Goal: Task Accomplishment & Management: Manage account settings

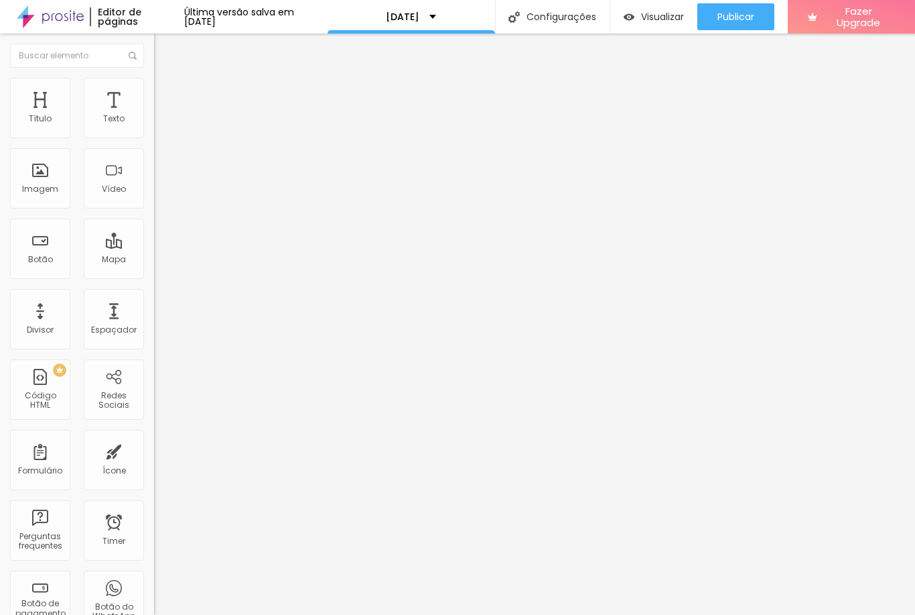
click at [154, 91] on li "Avançado" at bounding box center [231, 97] width 154 height 13
click at [154, 85] on img at bounding box center [160, 84] width 12 height 12
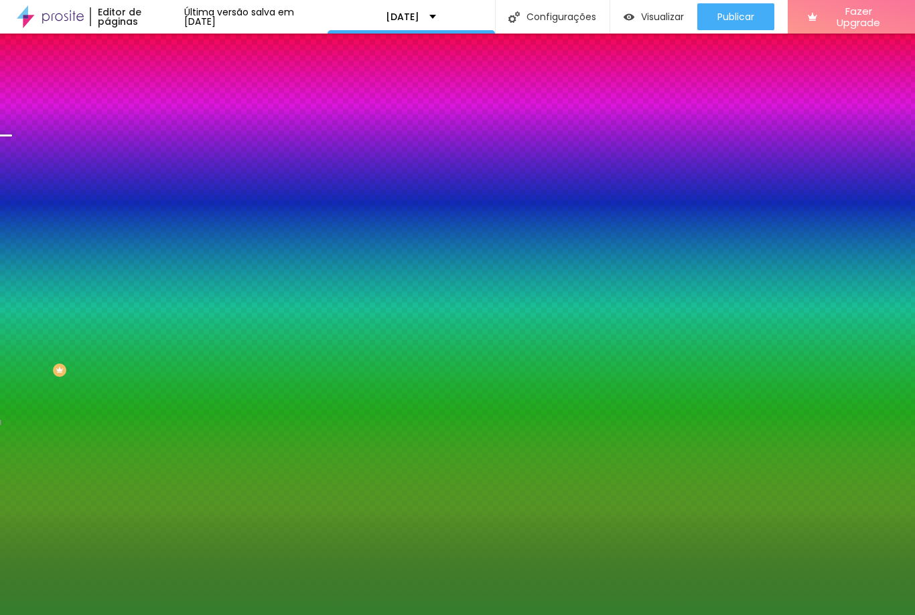
click at [166, 79] on span "Conteúdo" at bounding box center [187, 73] width 42 height 11
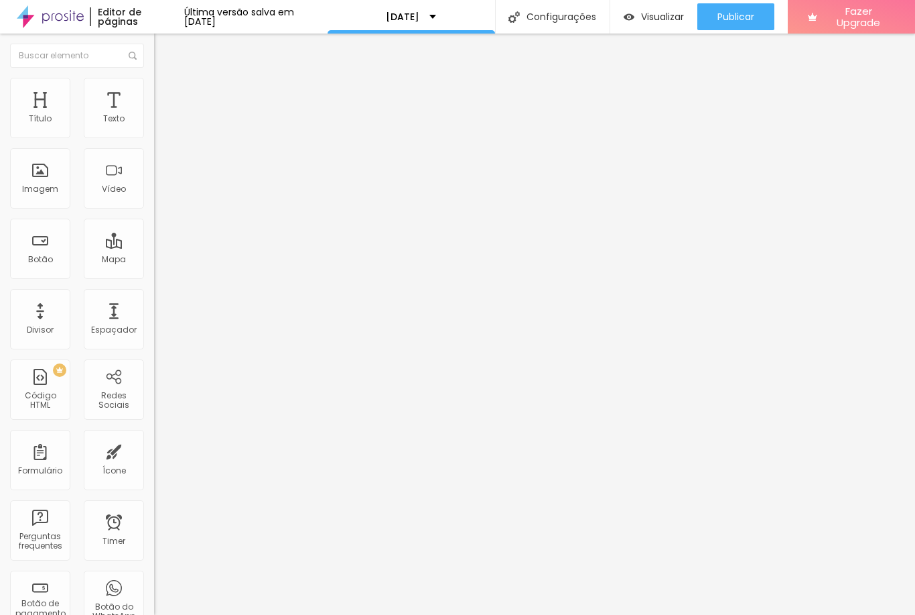
click at [154, 135] on img at bounding box center [158, 139] width 8 height 8
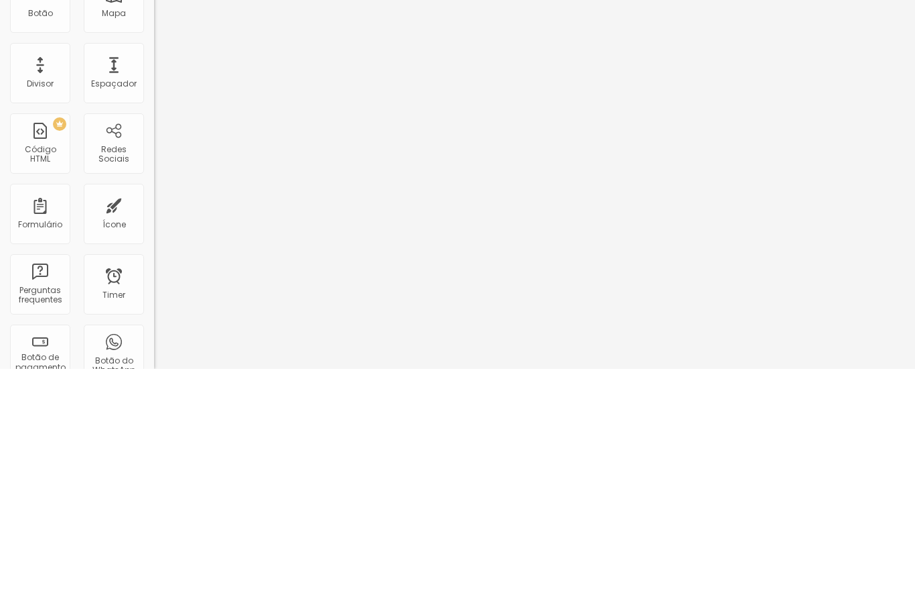
type input "[DOMAIN_NAME]"
type input "[EMAIL_ADDRESS][DOMAIN_NAME]"
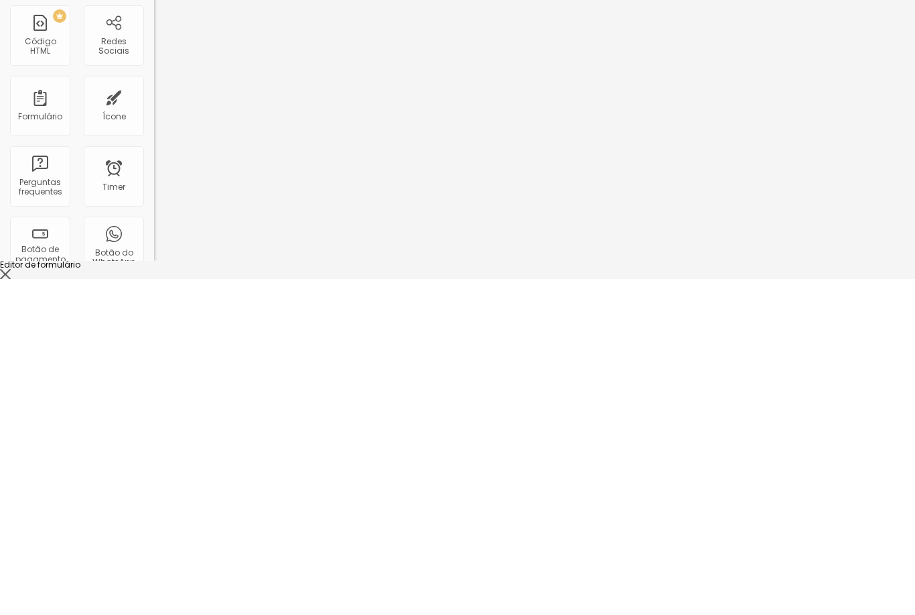
scroll to position [49, 0]
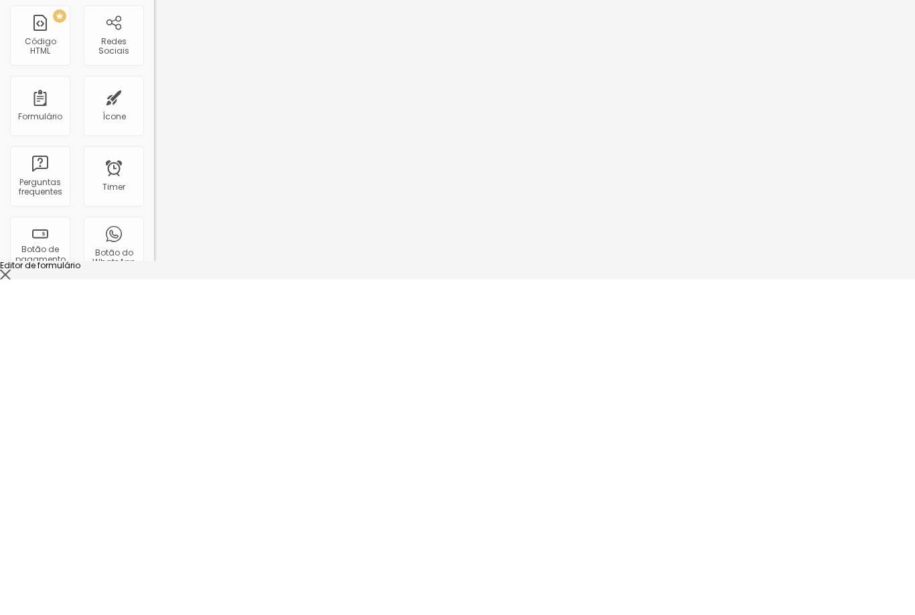
paste input "[DOMAIN_NAME]"
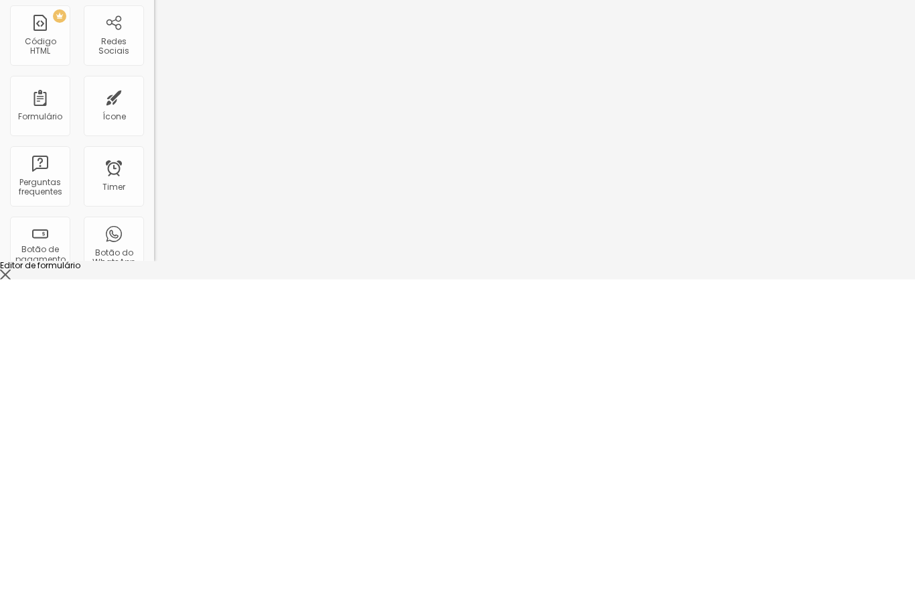
type input "."
paste input "[DOMAIN_NAME]"
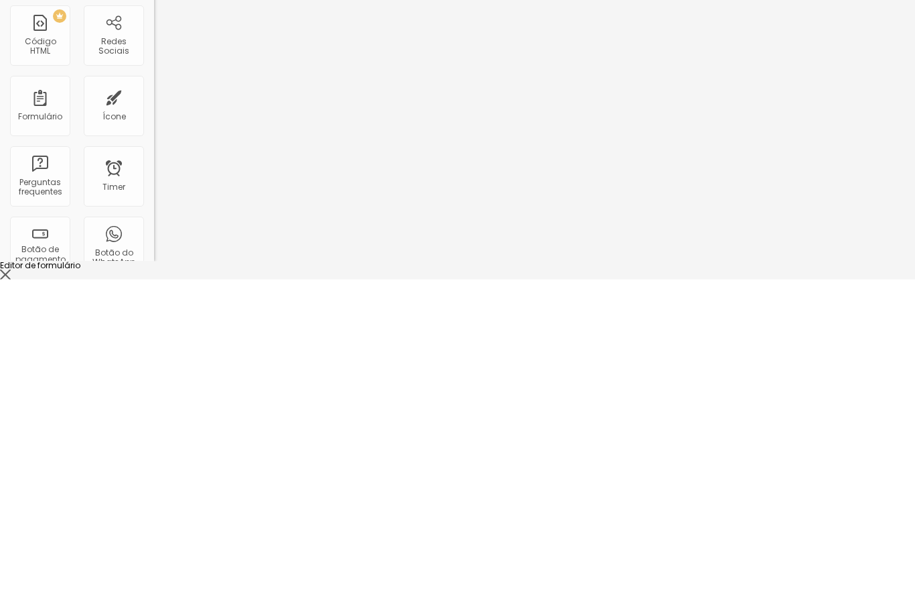
type input "[EMAIL_ADDRESS][DOMAIN_NAME]"
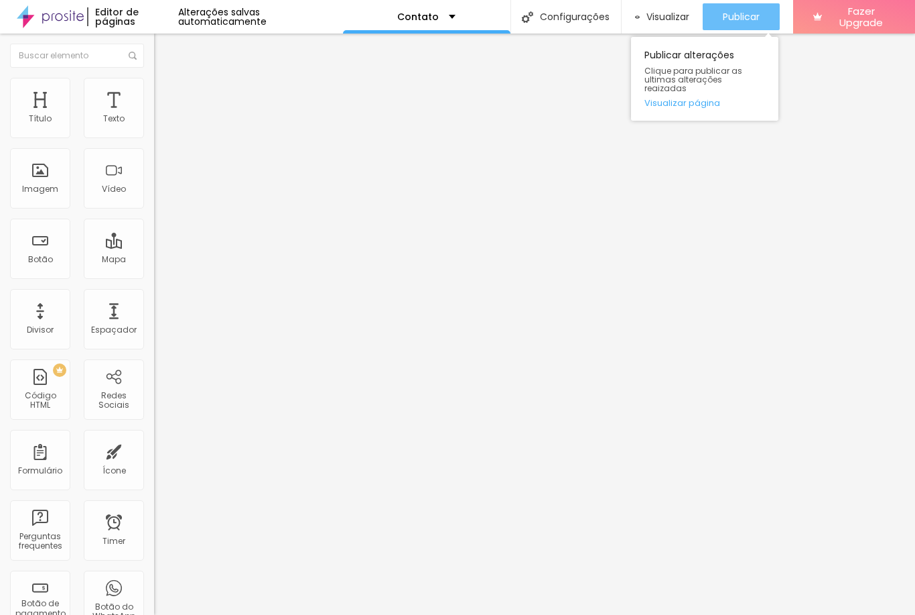
click at [751, 12] on span "Publicar" at bounding box center [741, 16] width 37 height 11
